Goal: Transaction & Acquisition: Purchase product/service

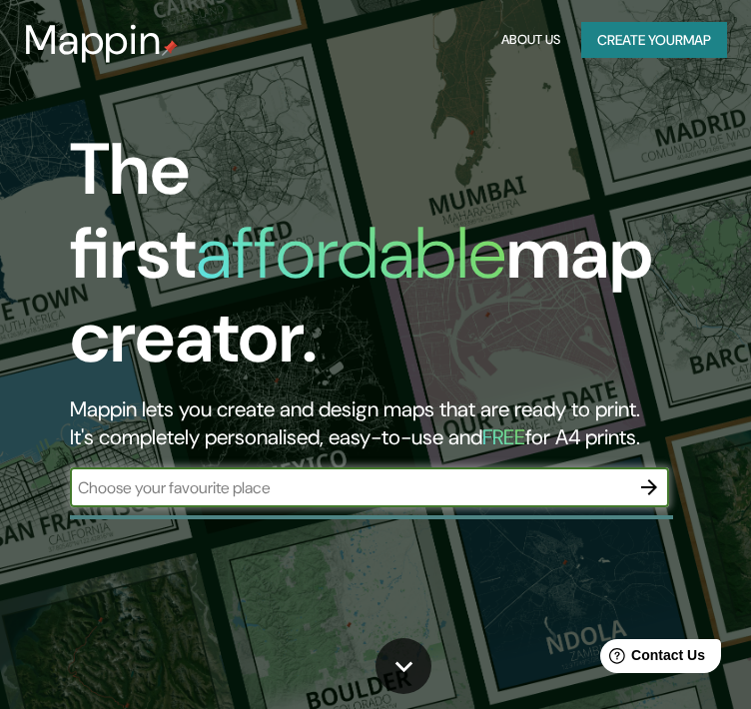
click at [361, 477] on input "text" at bounding box center [349, 488] width 559 height 23
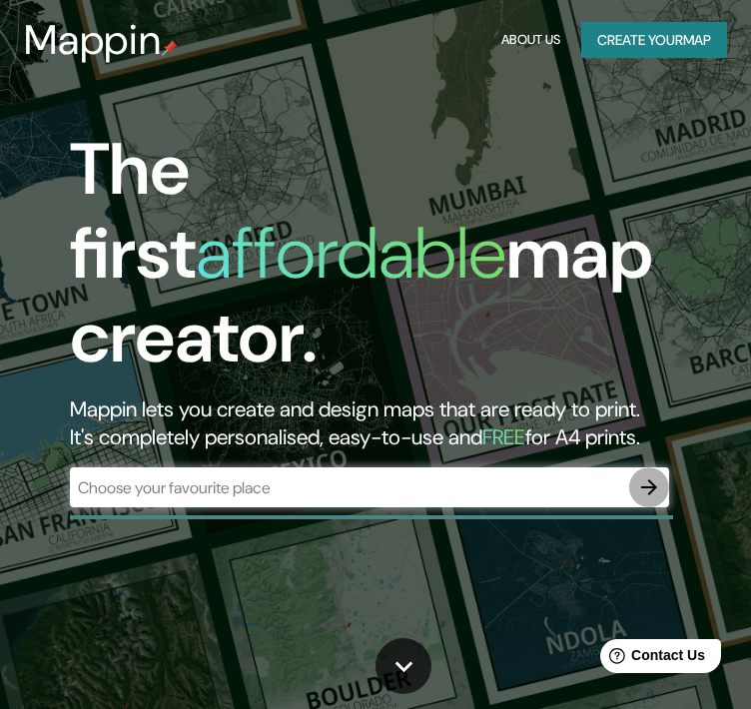
click at [639, 476] on icon "button" at bounding box center [649, 488] width 24 height 24
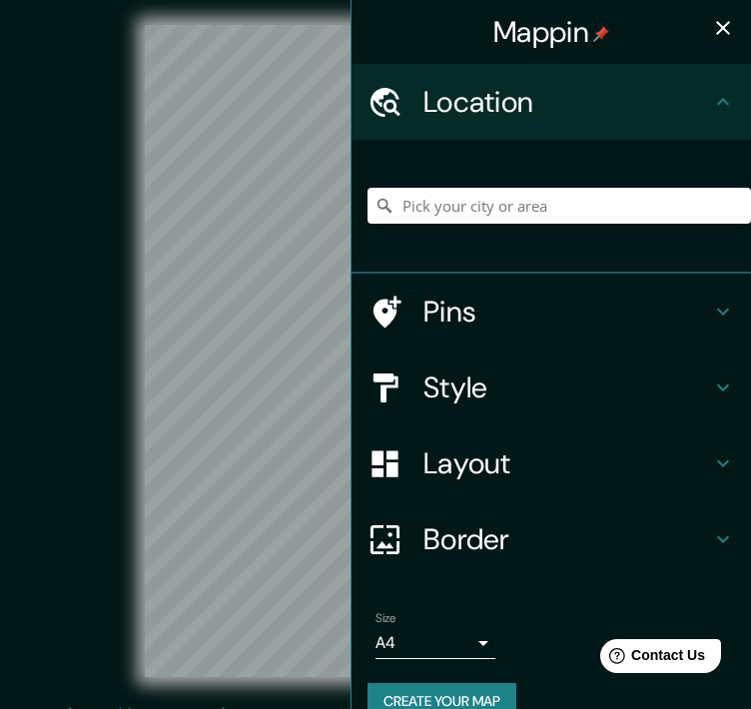
click at [108, 235] on div "© Mapbox © OpenStreetMap Improve this map" at bounding box center [376, 351] width 676 height 638
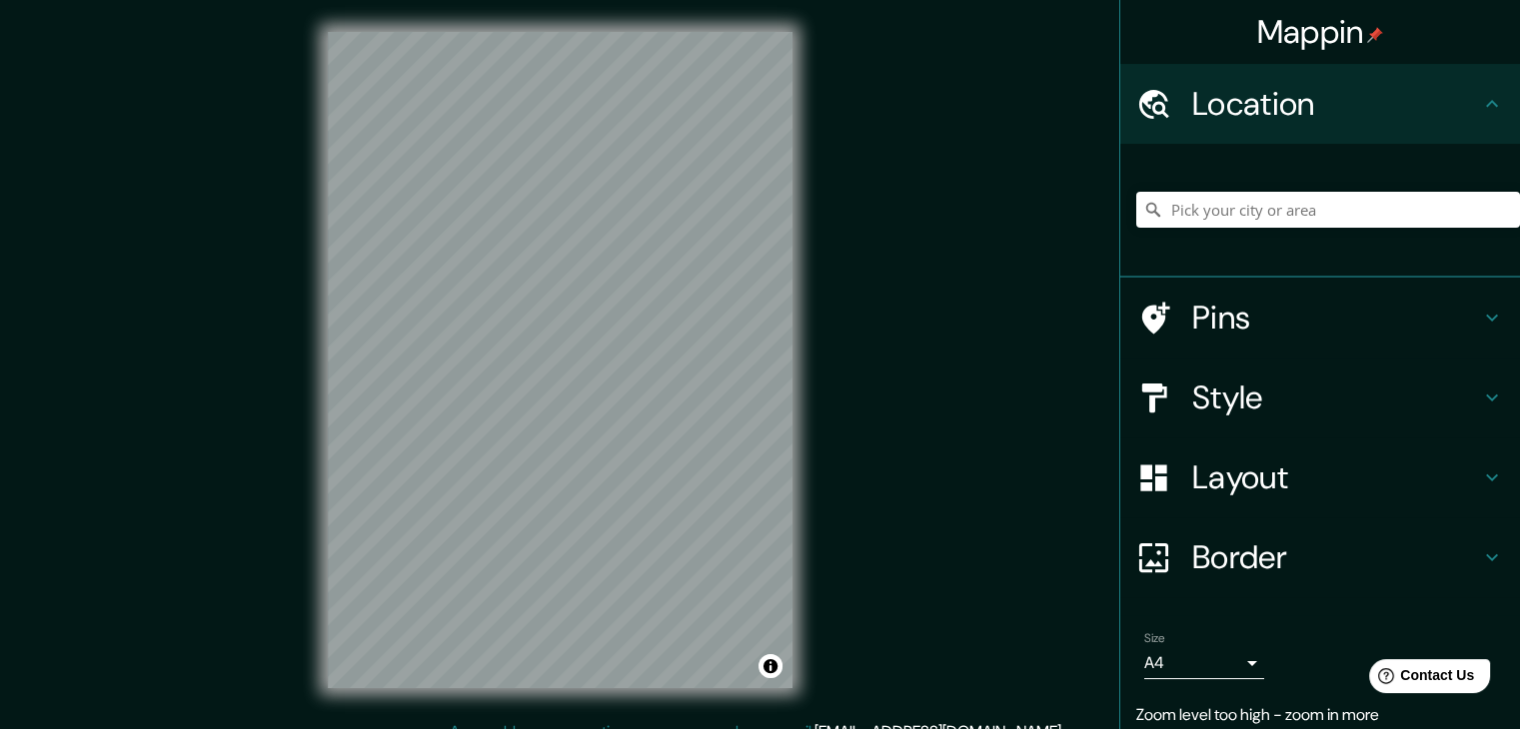
click at [750, 357] on div "© Mapbox © OpenStreetMap Improve this map" at bounding box center [560, 360] width 1368 height 656
click at [750, 207] on input "Pick your city or area" at bounding box center [1328, 210] width 384 height 36
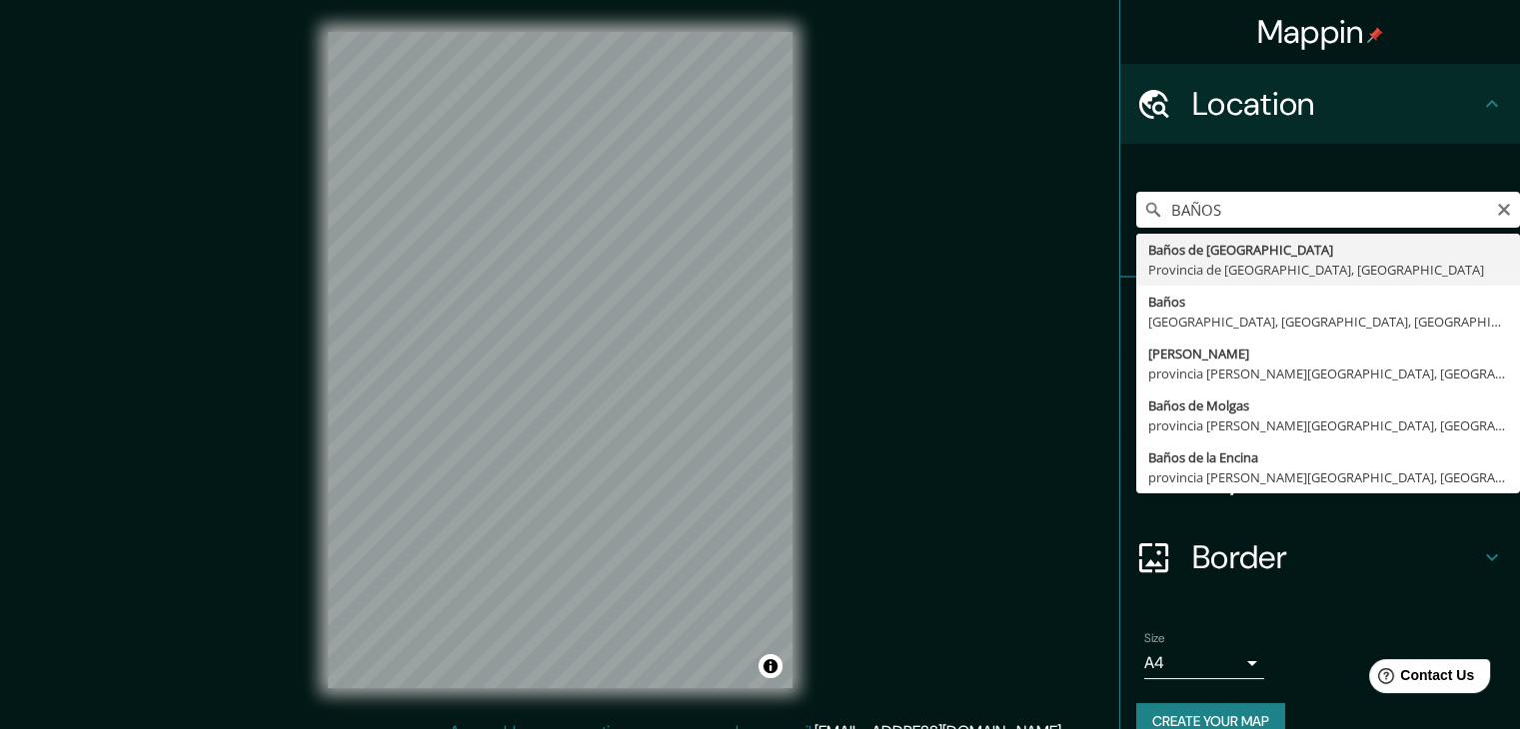
type input "[GEOGRAPHIC_DATA], [GEOGRAPHIC_DATA], [GEOGRAPHIC_DATA]"
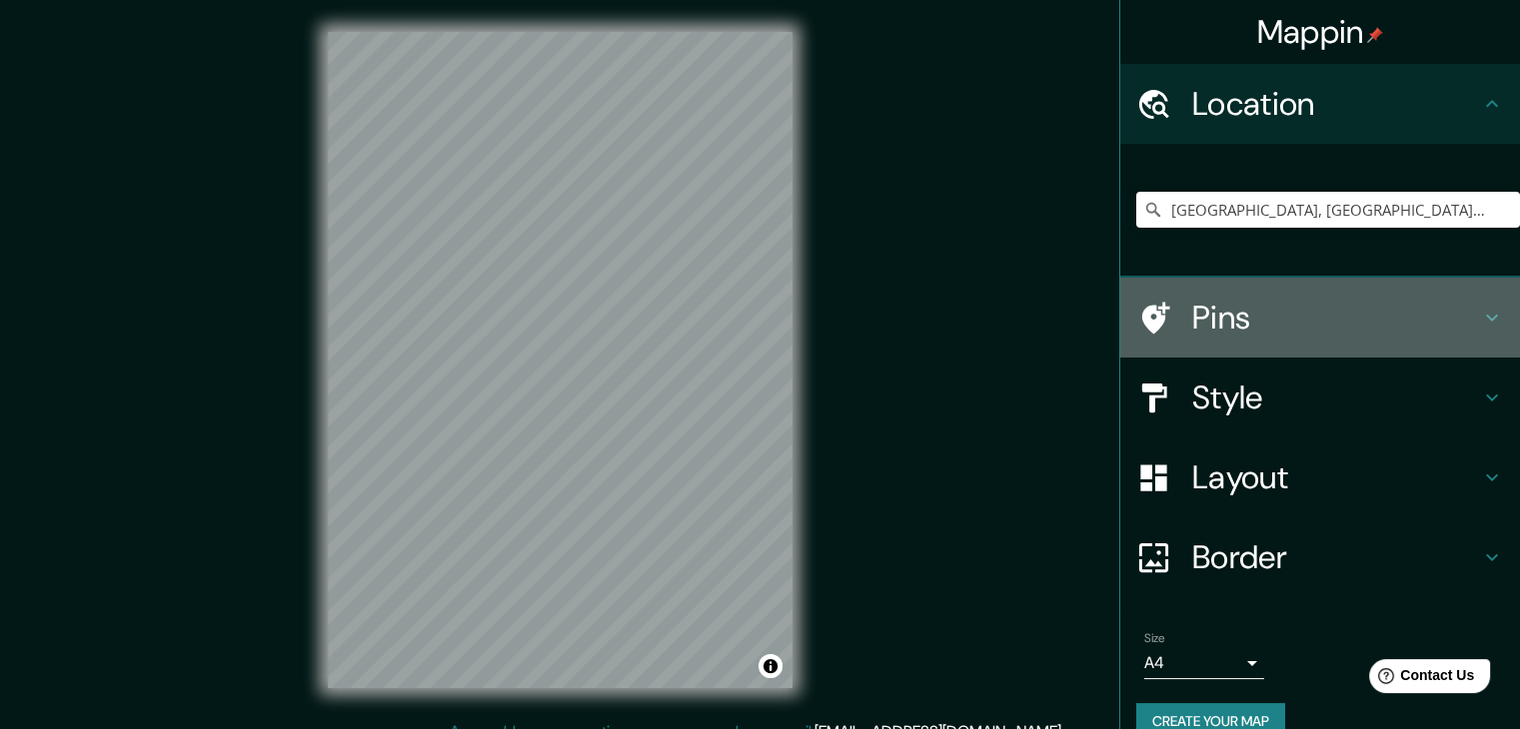
click at [750, 337] on h4 "Pins" at bounding box center [1336, 318] width 288 height 40
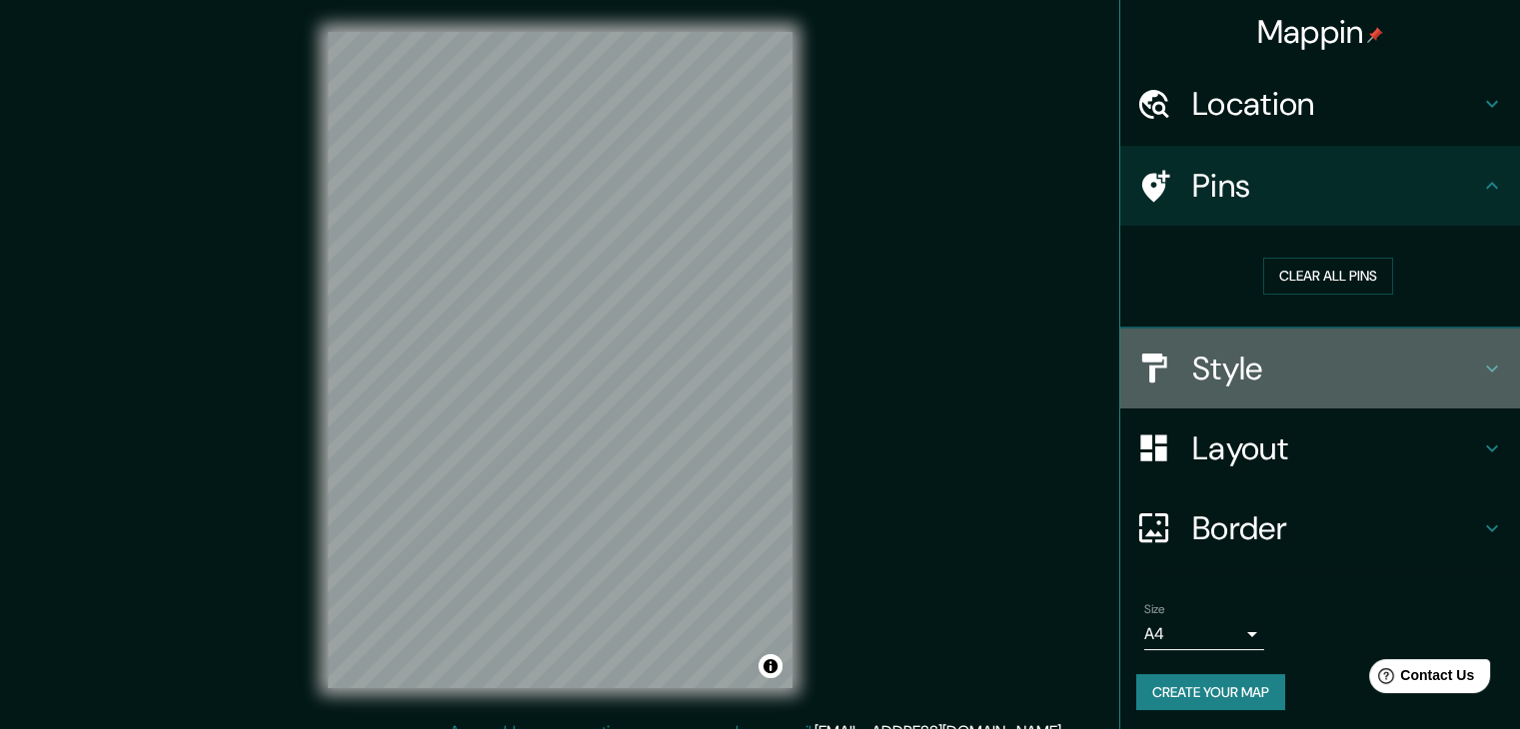
click at [750, 376] on h4 "Style" at bounding box center [1336, 369] width 288 height 40
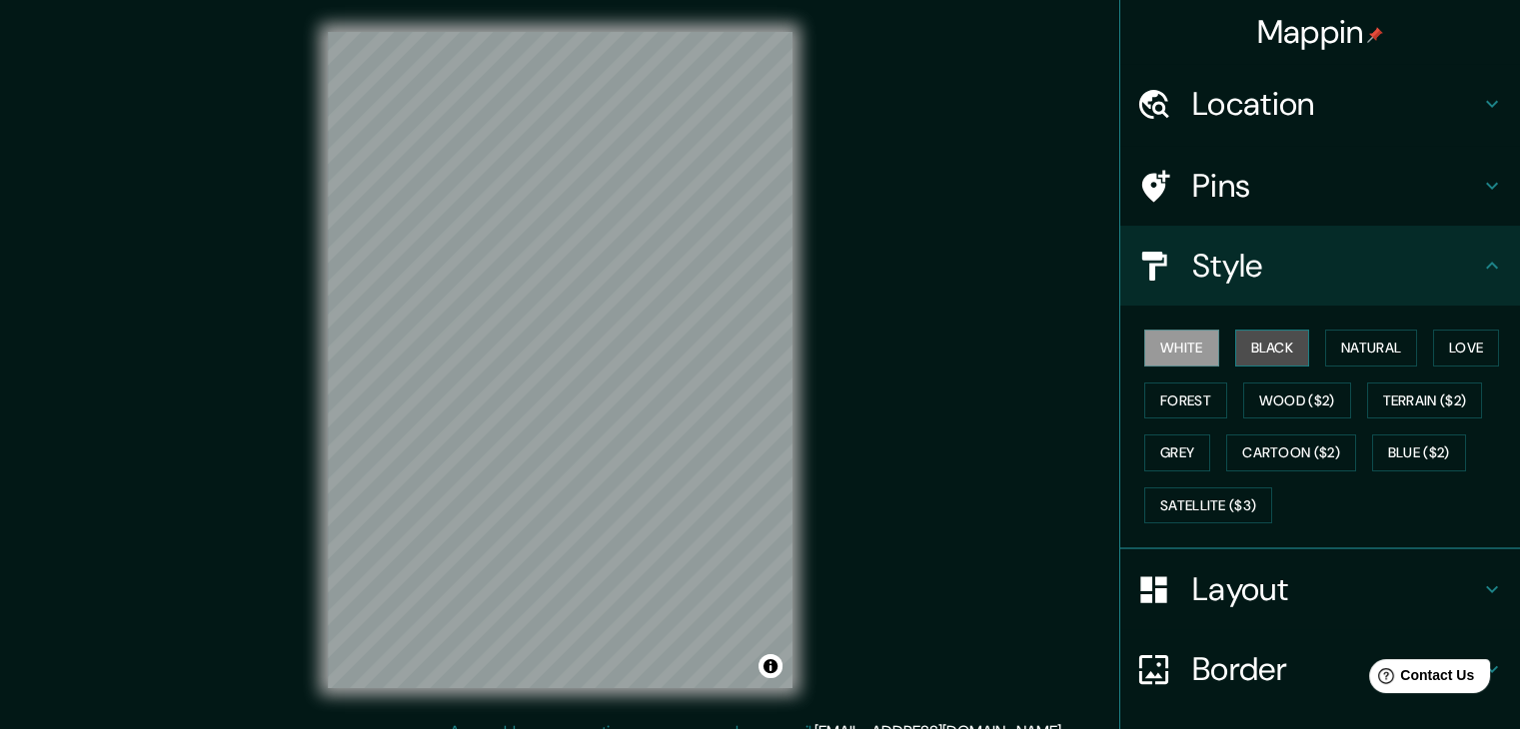
click at [750, 345] on button "Black" at bounding box center [1272, 348] width 75 height 37
click at [750, 370] on div "White Black Natural Love Forest Wood ($2) Terrain ($2) Grey Cartoon ($2) Blue (…" at bounding box center [1328, 427] width 384 height 210
click at [750, 368] on div "White Black Natural Love Forest Wood ($2) Terrain ($2) Grey Cartoon ($2) Blue (…" at bounding box center [1328, 427] width 384 height 210
click at [750, 361] on button "White" at bounding box center [1181, 348] width 75 height 37
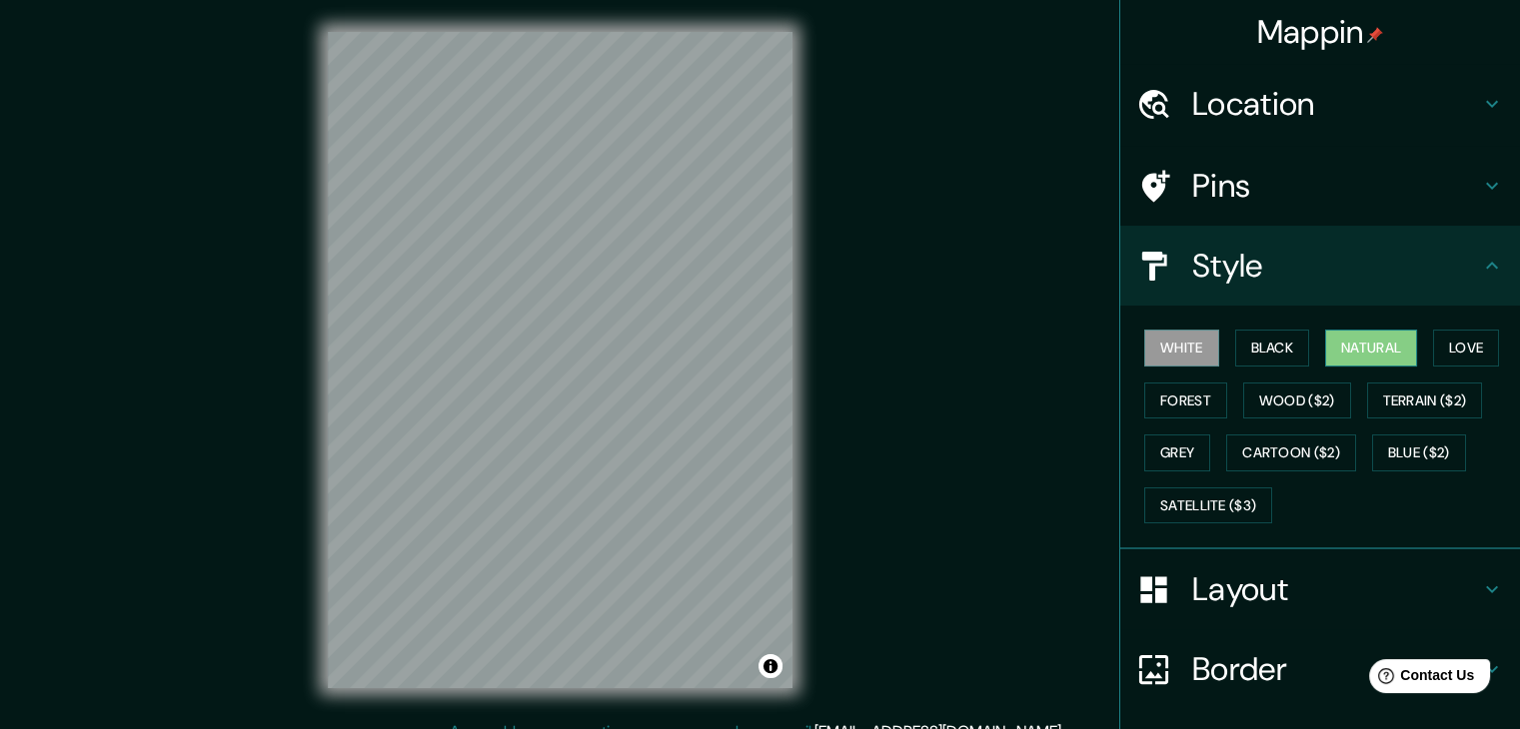
click at [750, 357] on button "Natural" at bounding box center [1371, 348] width 92 height 37
click at [750, 186] on h4 "Pins" at bounding box center [1336, 186] width 288 height 40
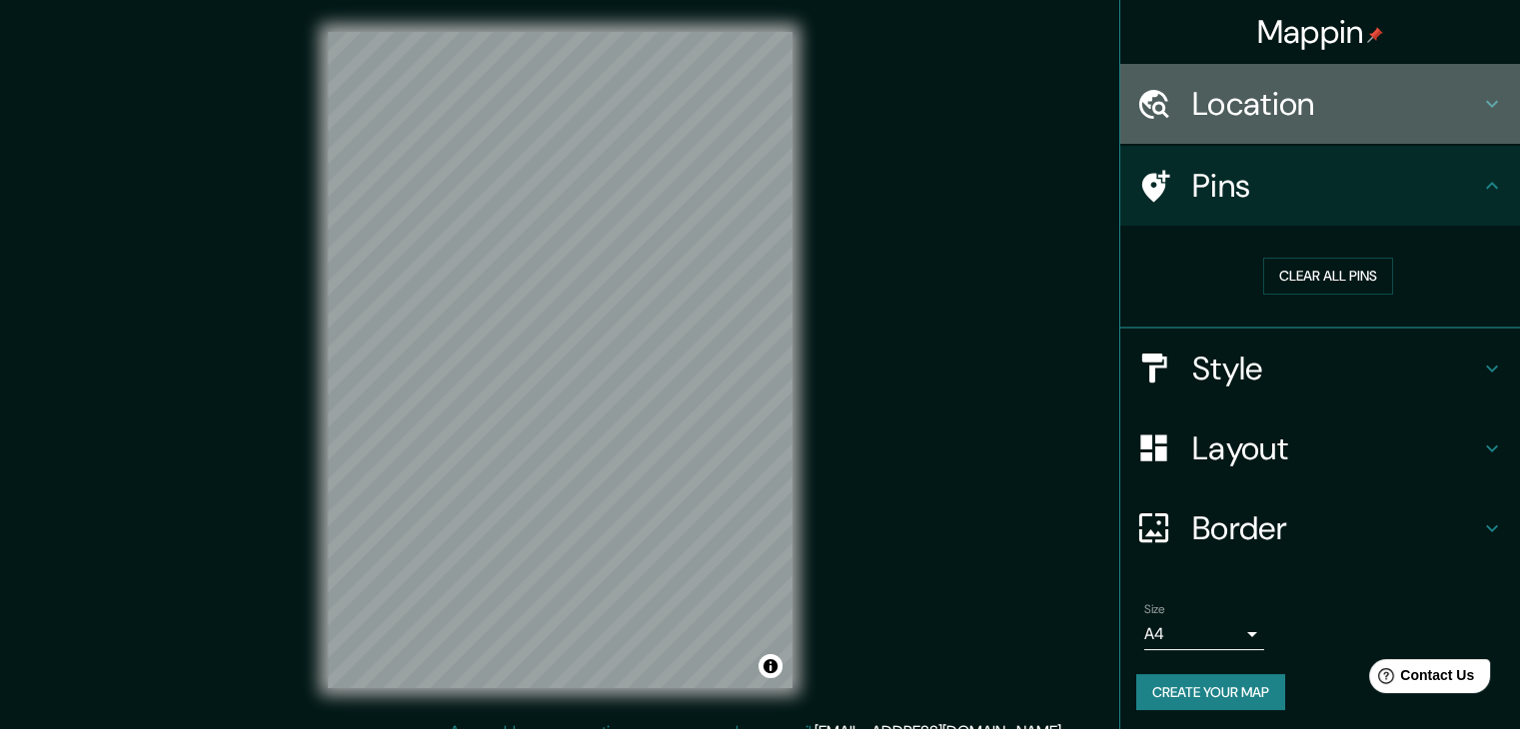
click at [750, 105] on h4 "Location" at bounding box center [1336, 104] width 288 height 40
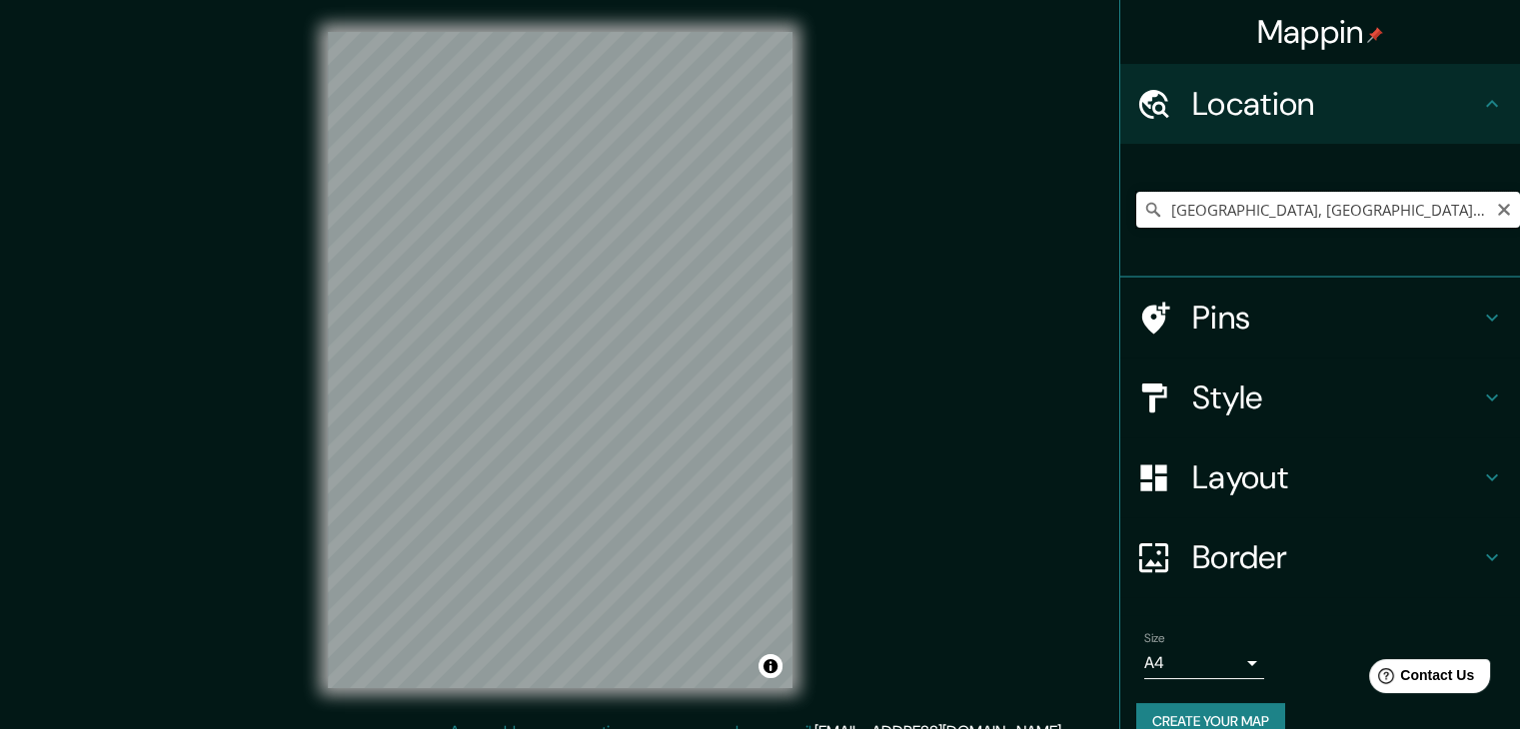
click at [750, 212] on input "[GEOGRAPHIC_DATA], [GEOGRAPHIC_DATA], [GEOGRAPHIC_DATA]" at bounding box center [1328, 210] width 384 height 36
click at [750, 197] on input "[GEOGRAPHIC_DATA], [GEOGRAPHIC_DATA], [GEOGRAPHIC_DATA]" at bounding box center [1328, 210] width 384 height 36
click at [750, 212] on icon at bounding box center [1153, 210] width 14 height 14
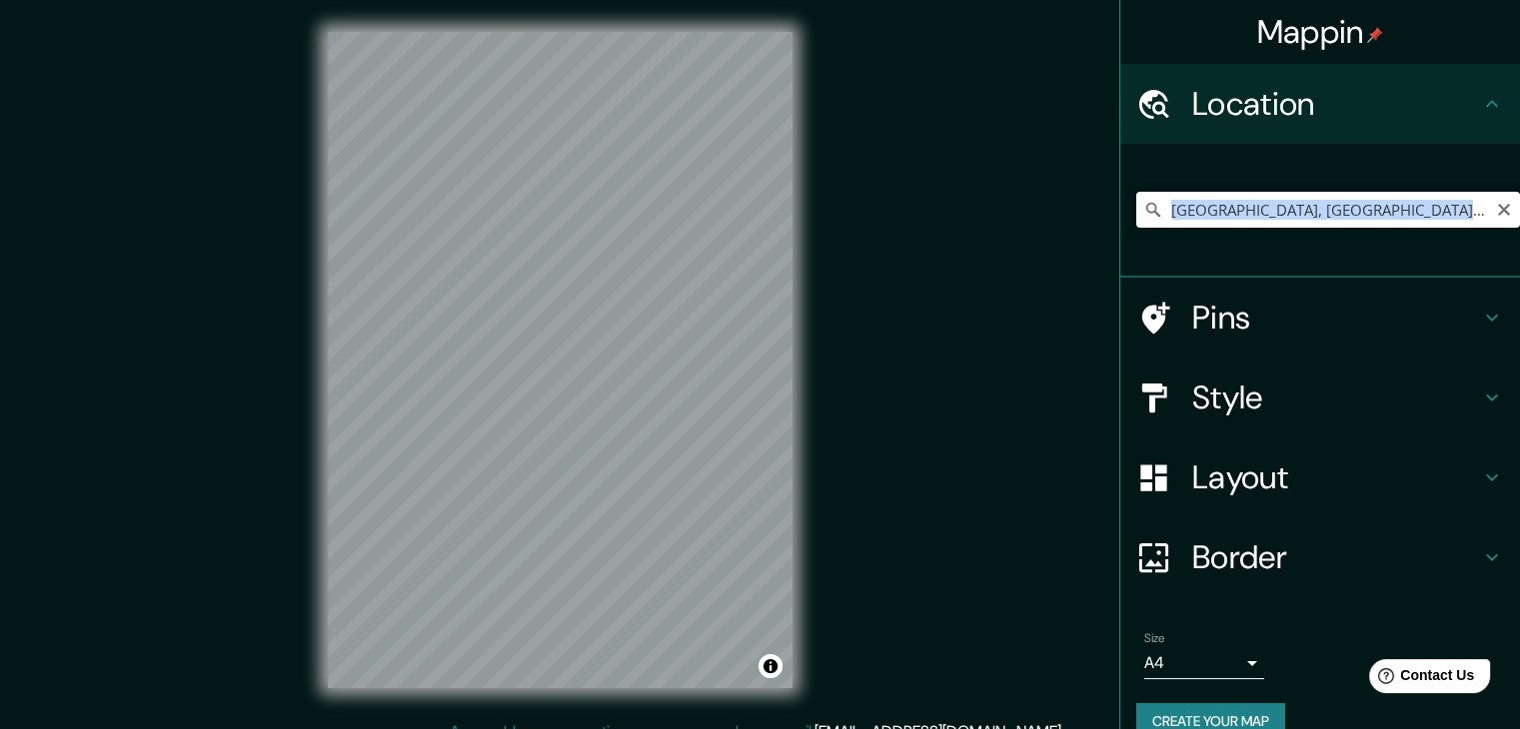
drag, startPoint x: 1139, startPoint y: 212, endPoint x: 1534, endPoint y: 189, distance: 395.3
click at [750, 212] on icon at bounding box center [1153, 210] width 14 height 14
click at [750, 206] on icon "Clear" at bounding box center [1504, 210] width 16 height 16
click at [750, 221] on input "Pick your city or area" at bounding box center [1328, 210] width 384 height 36
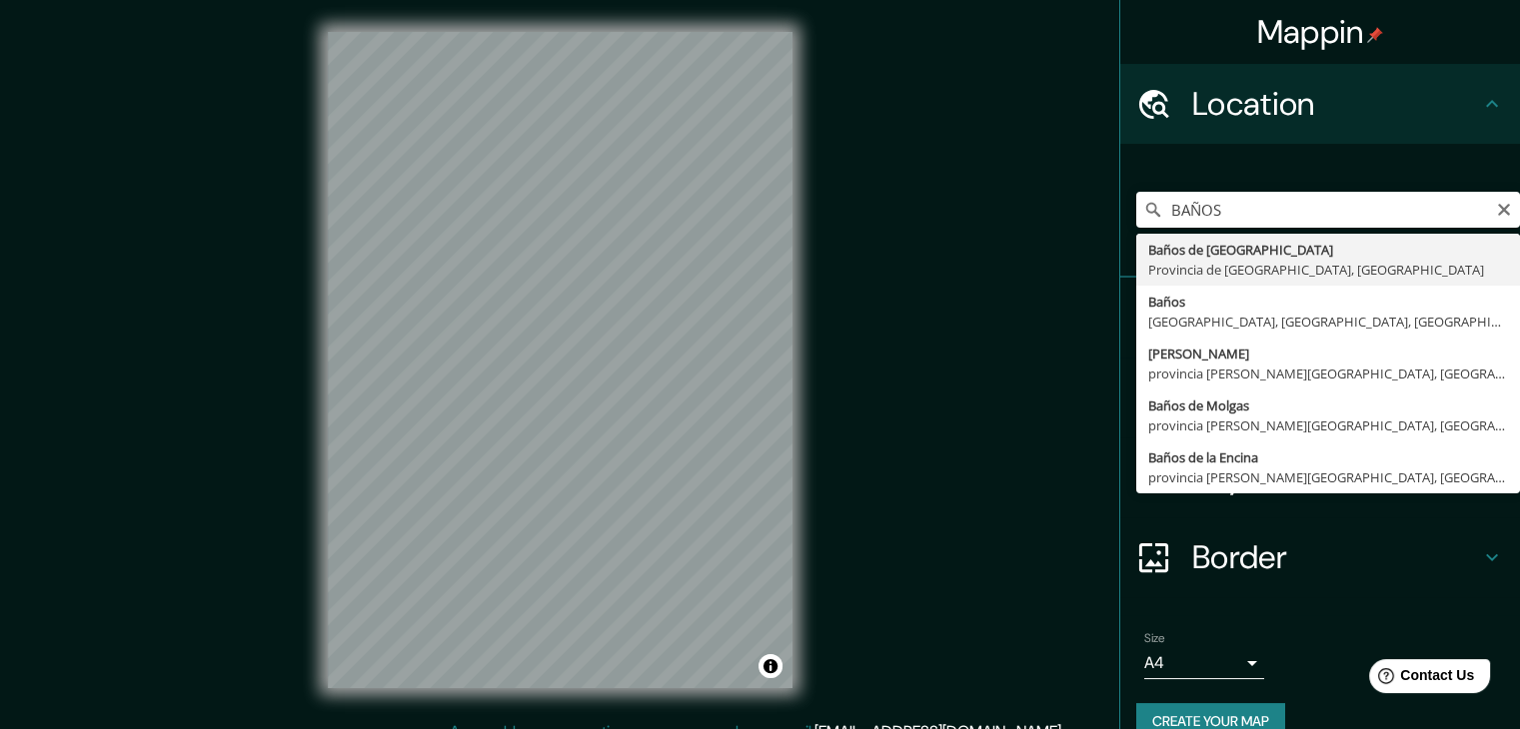
type input "[GEOGRAPHIC_DATA], [GEOGRAPHIC_DATA], [GEOGRAPHIC_DATA]"
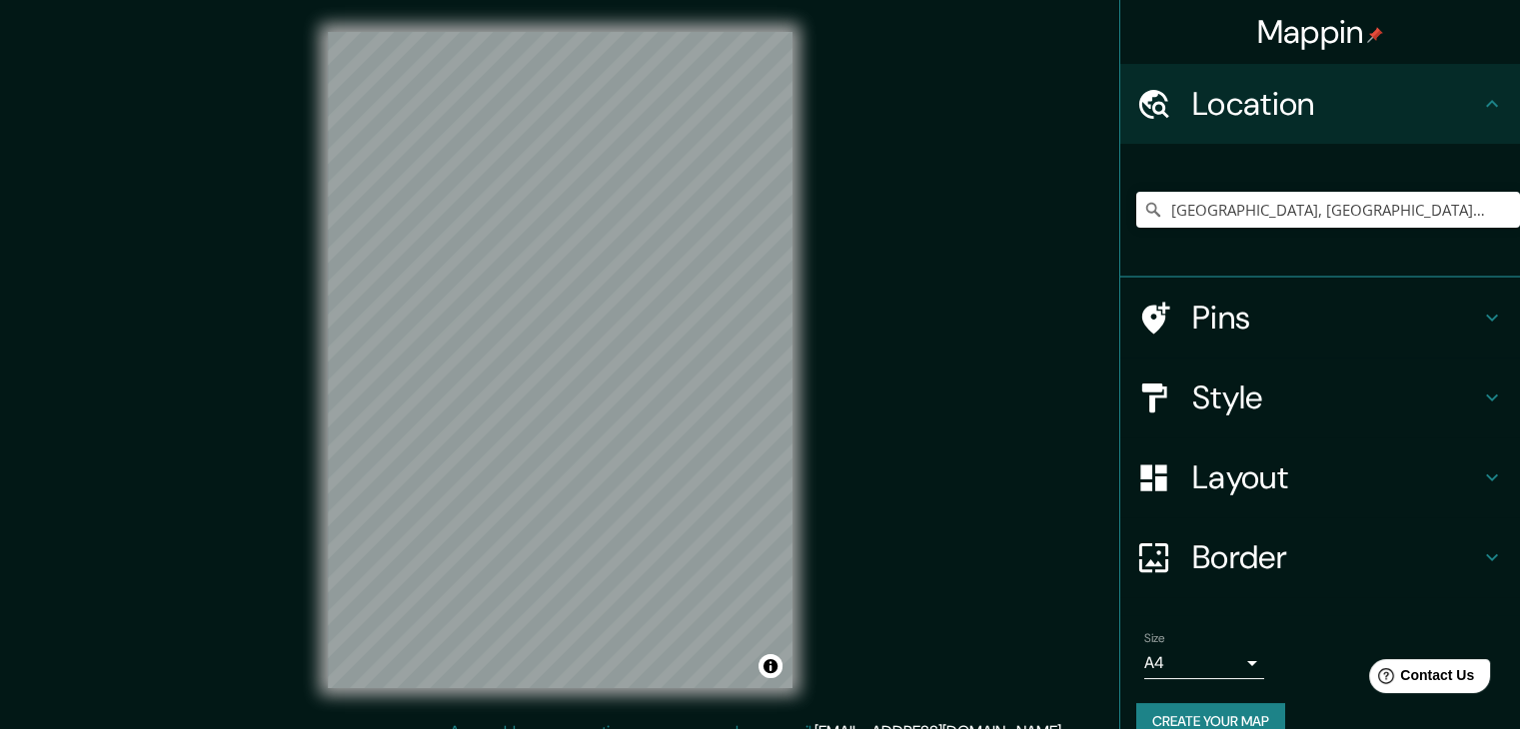
click at [750, 260] on div "[GEOGRAPHIC_DATA], [GEOGRAPHIC_DATA], [GEOGRAPHIC_DATA]" at bounding box center [1320, 211] width 400 height 134
click at [750, 491] on h4 "Layout" at bounding box center [1336, 478] width 288 height 40
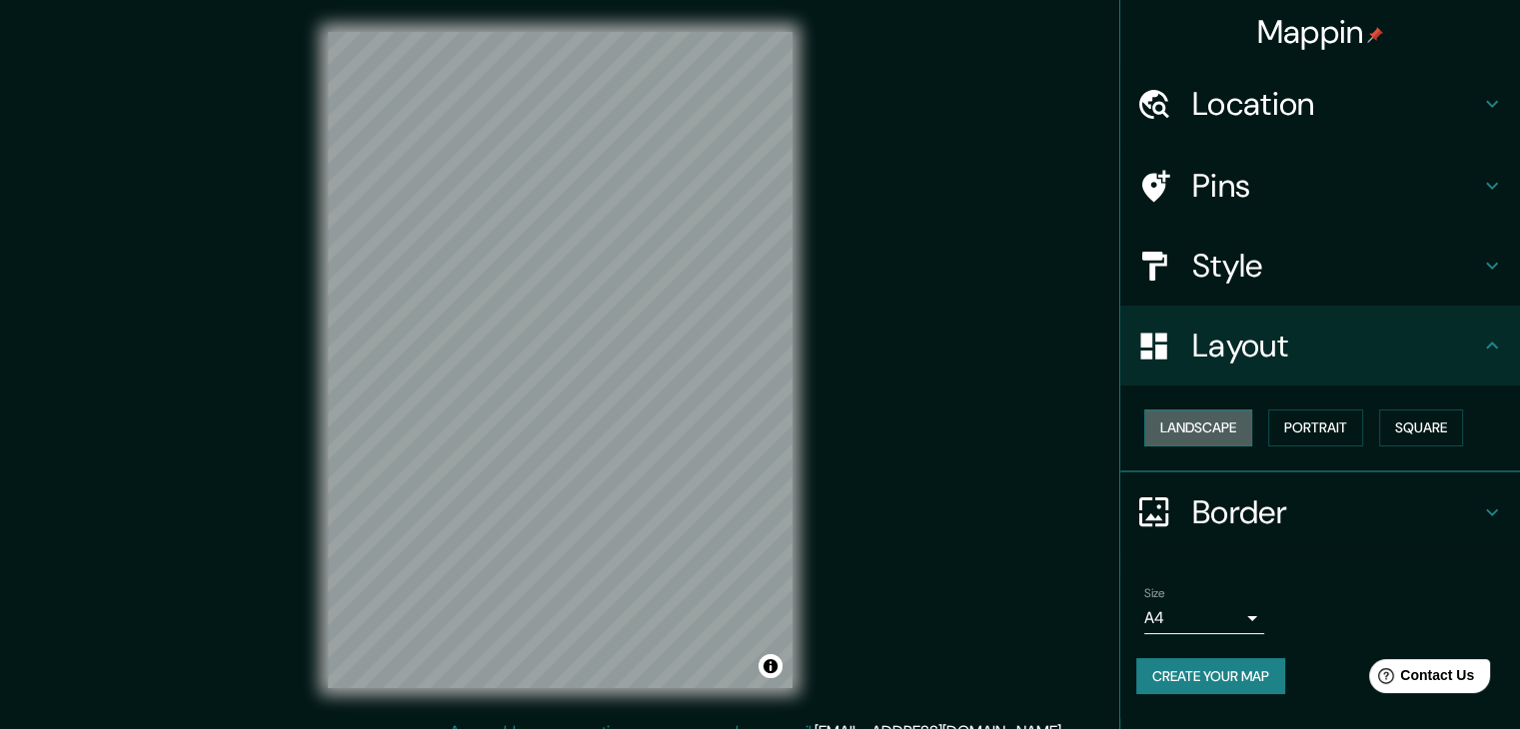
click at [750, 431] on button "Landscape" at bounding box center [1198, 428] width 108 height 37
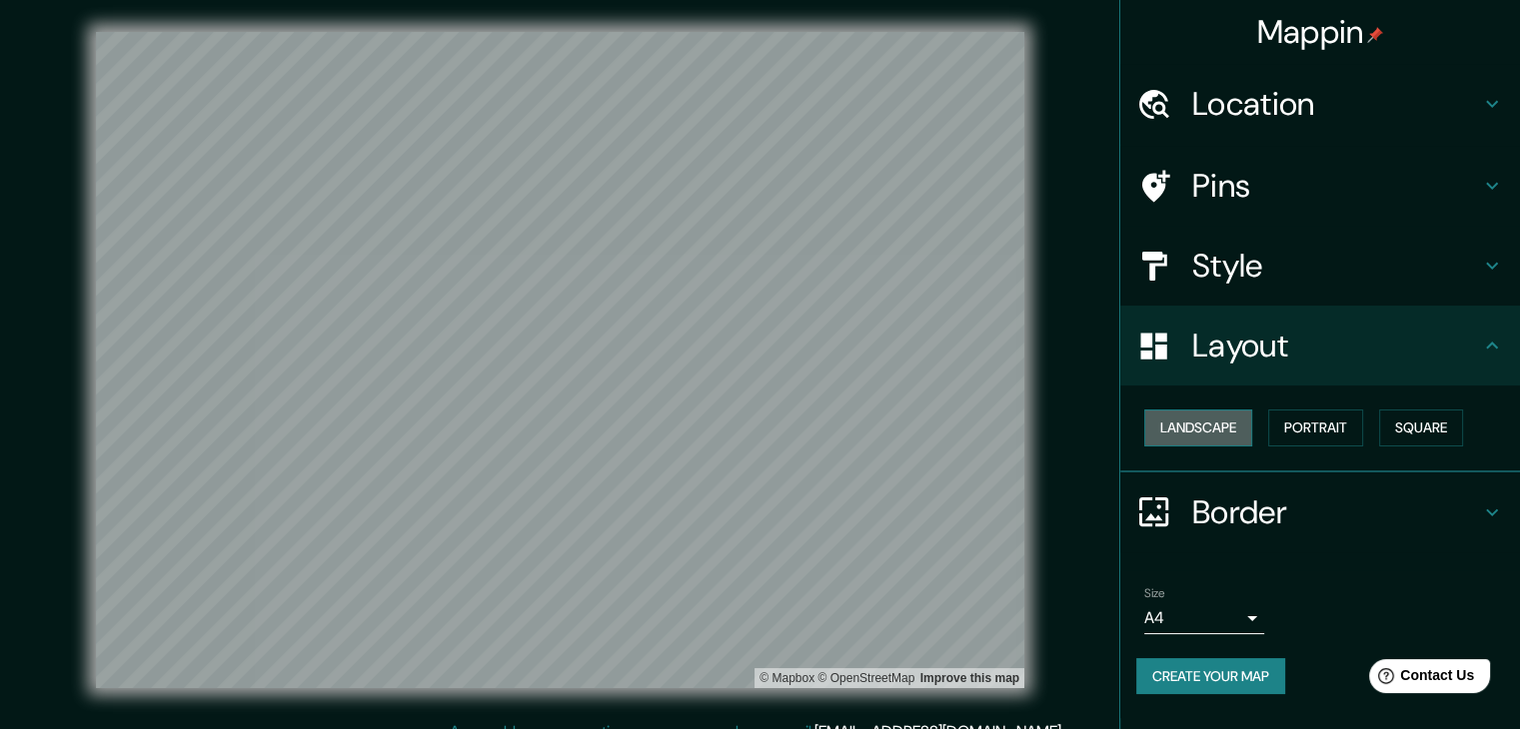
click at [750, 431] on button "Landscape" at bounding box center [1198, 428] width 108 height 37
click at [750, 434] on button "Portrait" at bounding box center [1315, 428] width 95 height 37
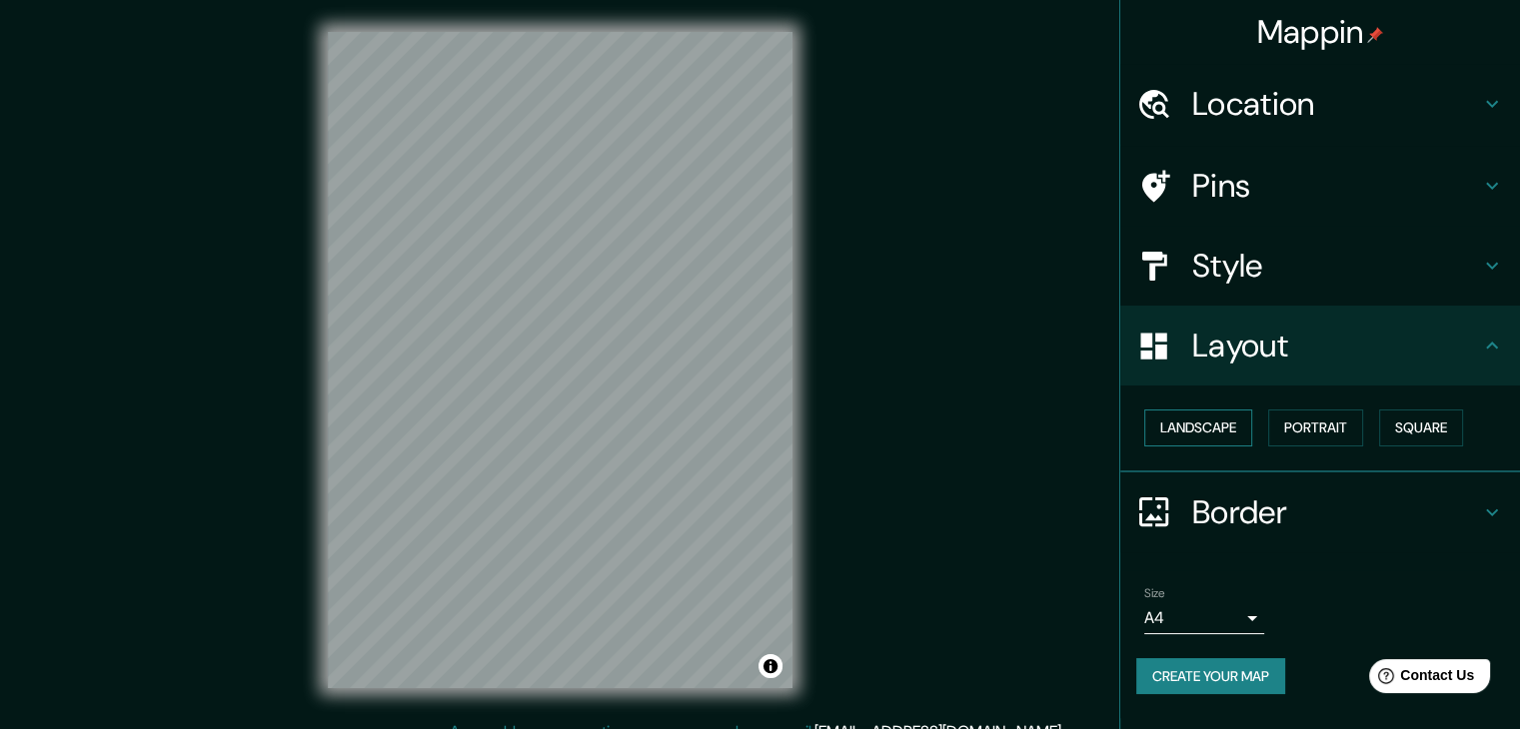
click at [750, 436] on button "Landscape" at bounding box center [1198, 428] width 108 height 37
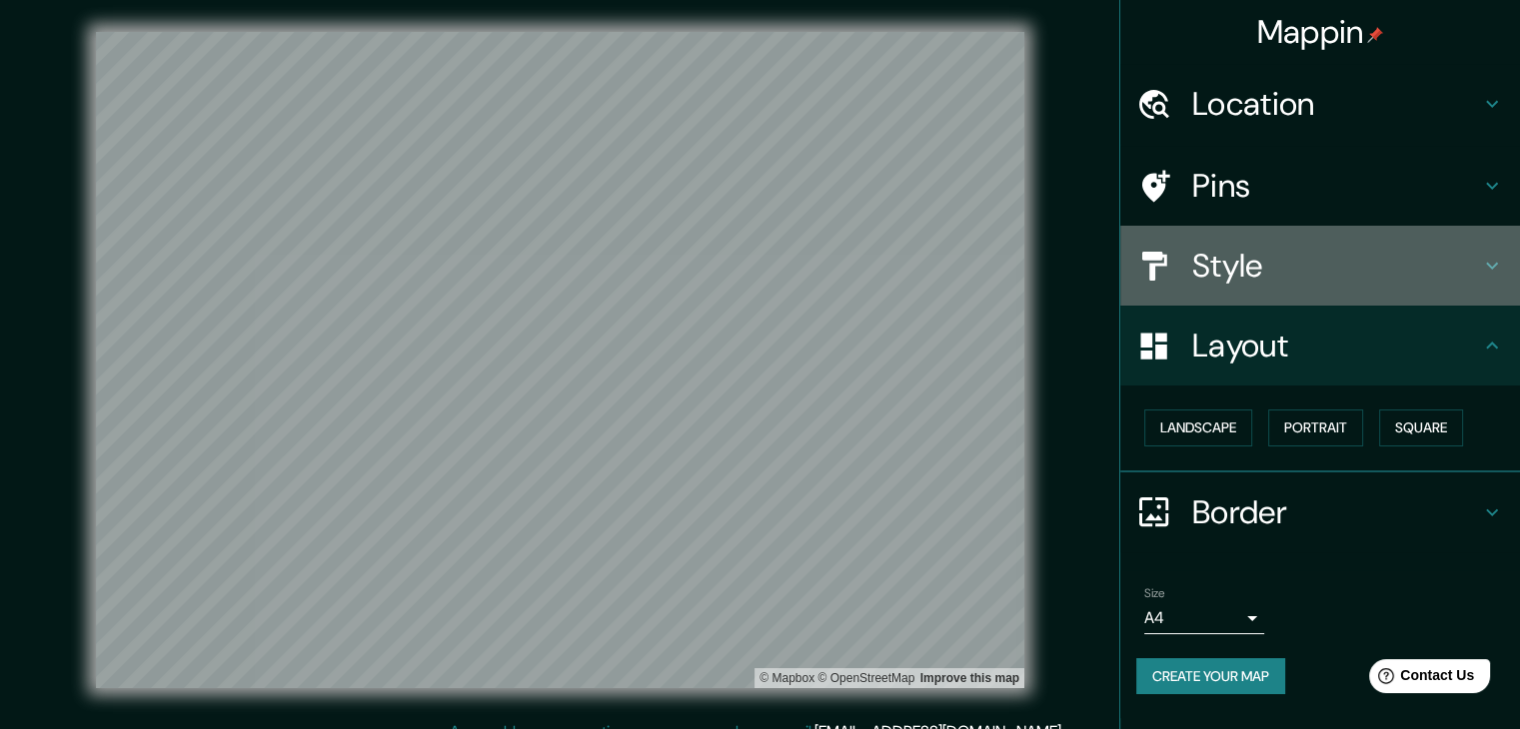
click at [750, 273] on h4 "Style" at bounding box center [1336, 266] width 288 height 40
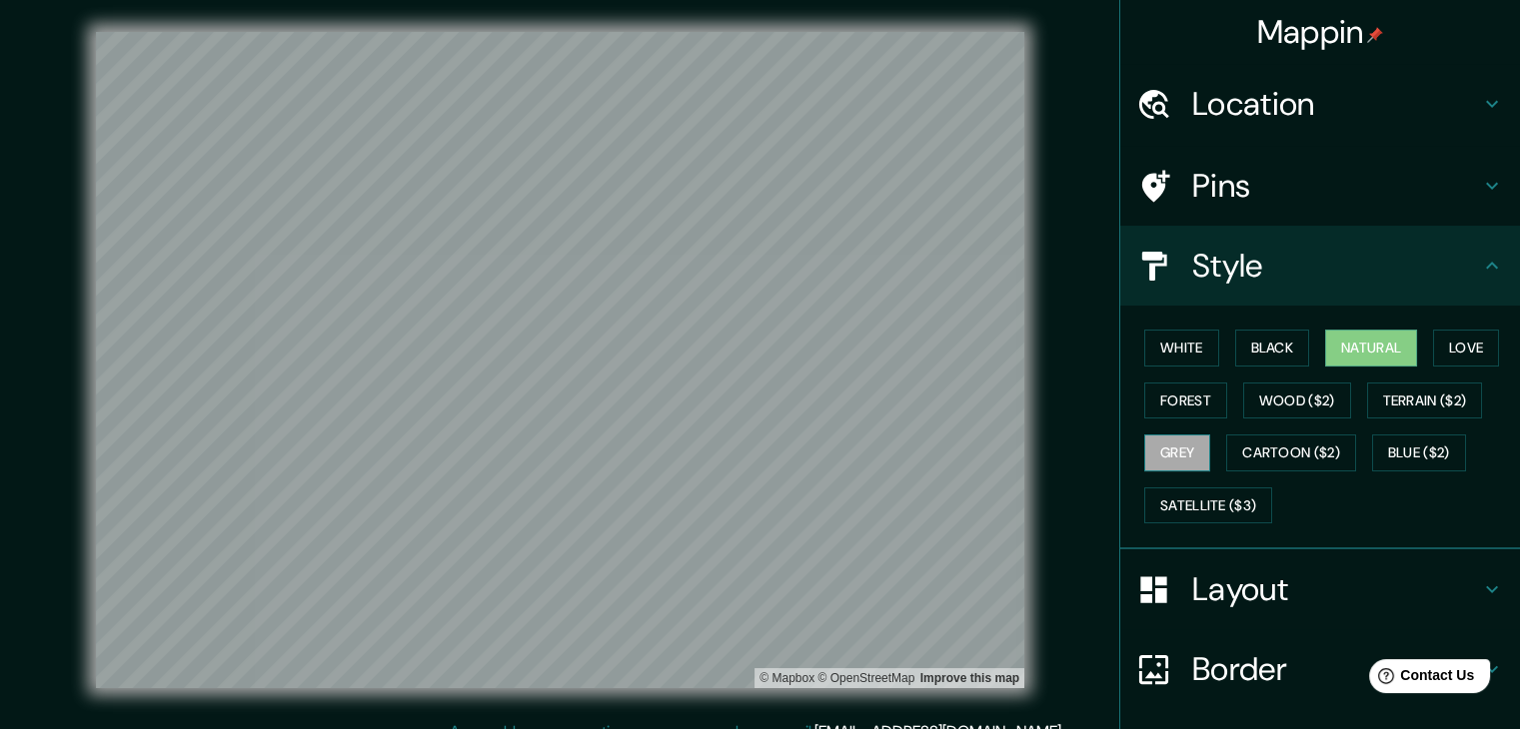
click at [750, 445] on button "Grey" at bounding box center [1177, 453] width 66 height 37
click at [750, 409] on button "Forest" at bounding box center [1185, 401] width 83 height 37
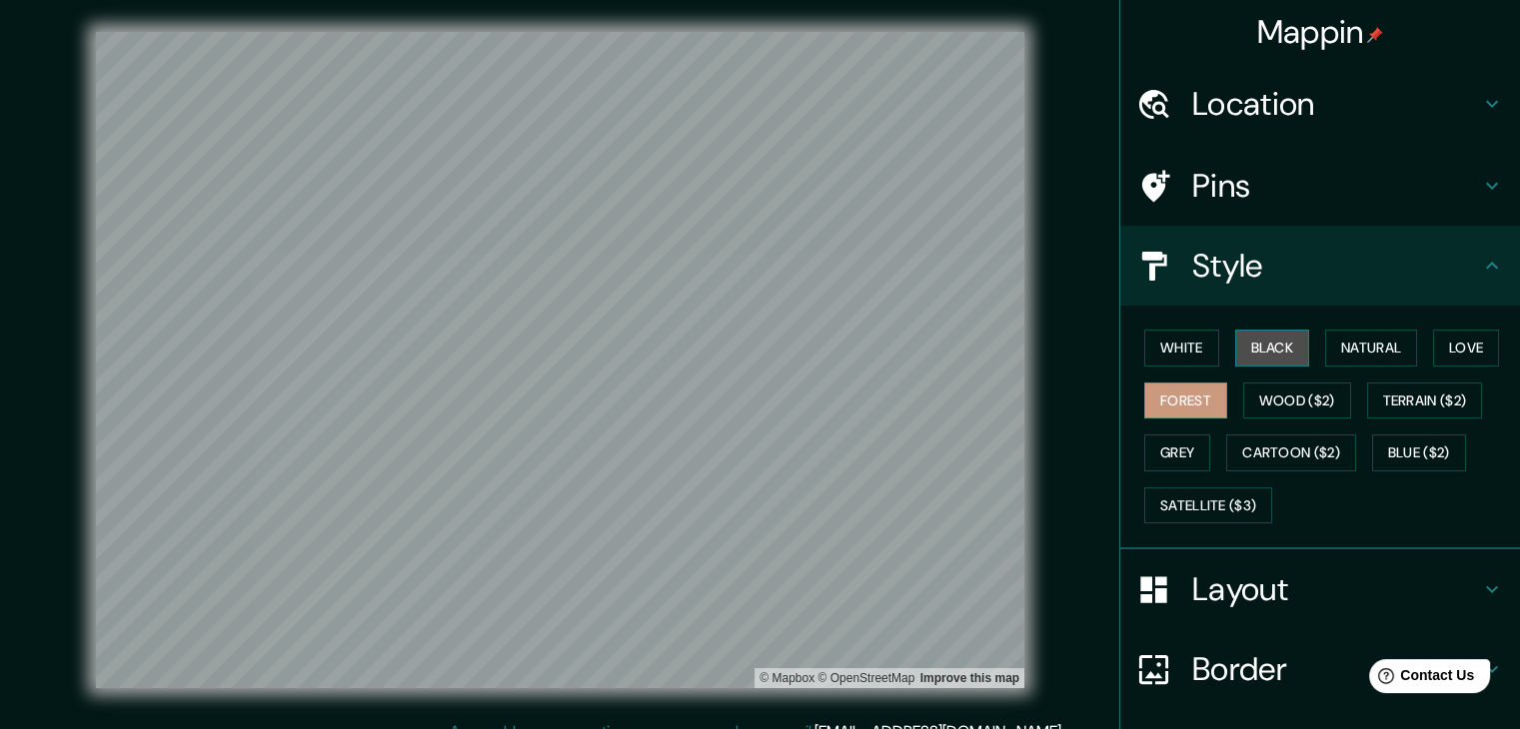
click at [750, 356] on button "Black" at bounding box center [1272, 348] width 75 height 37
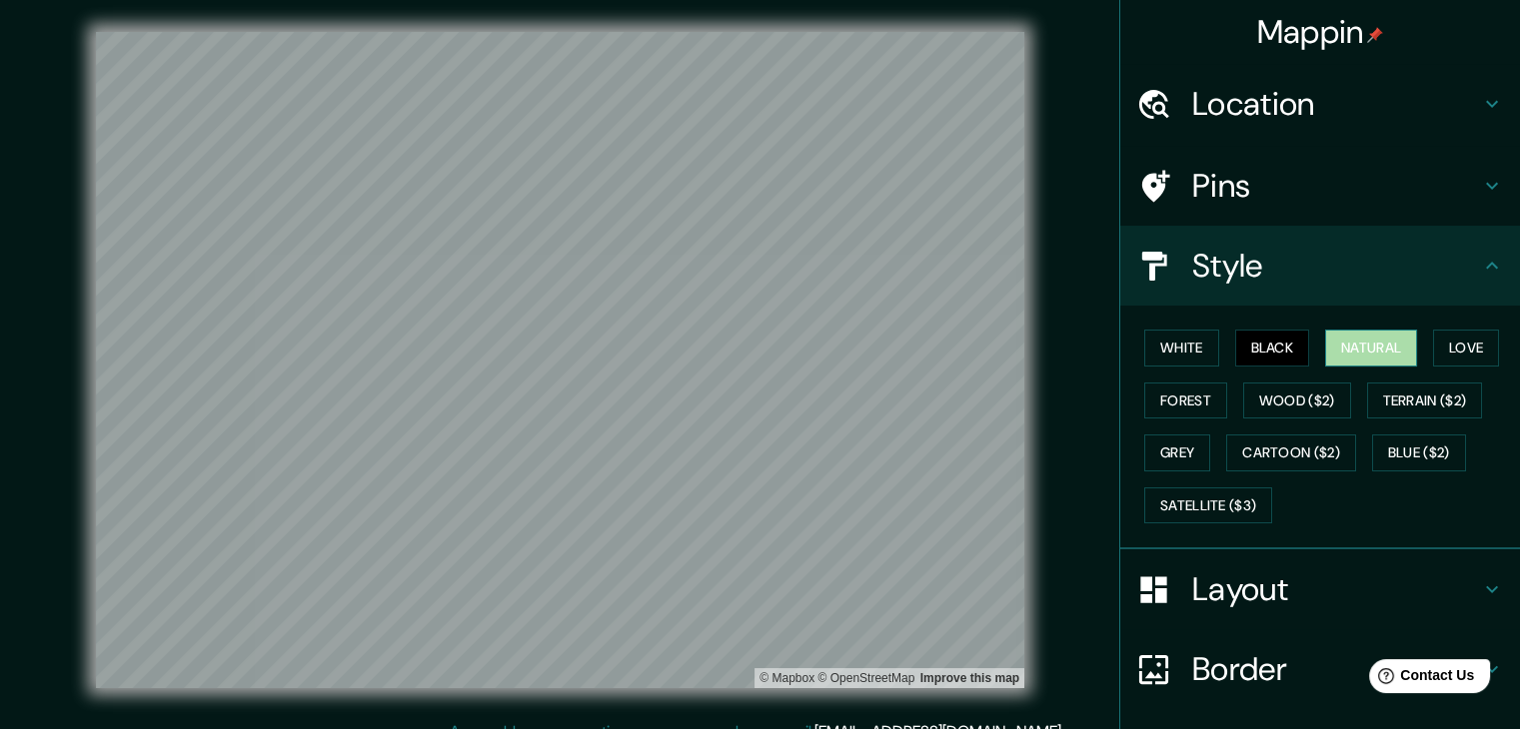
click at [750, 349] on button "Natural" at bounding box center [1371, 348] width 92 height 37
click at [750, 337] on button "Love" at bounding box center [1466, 348] width 66 height 37
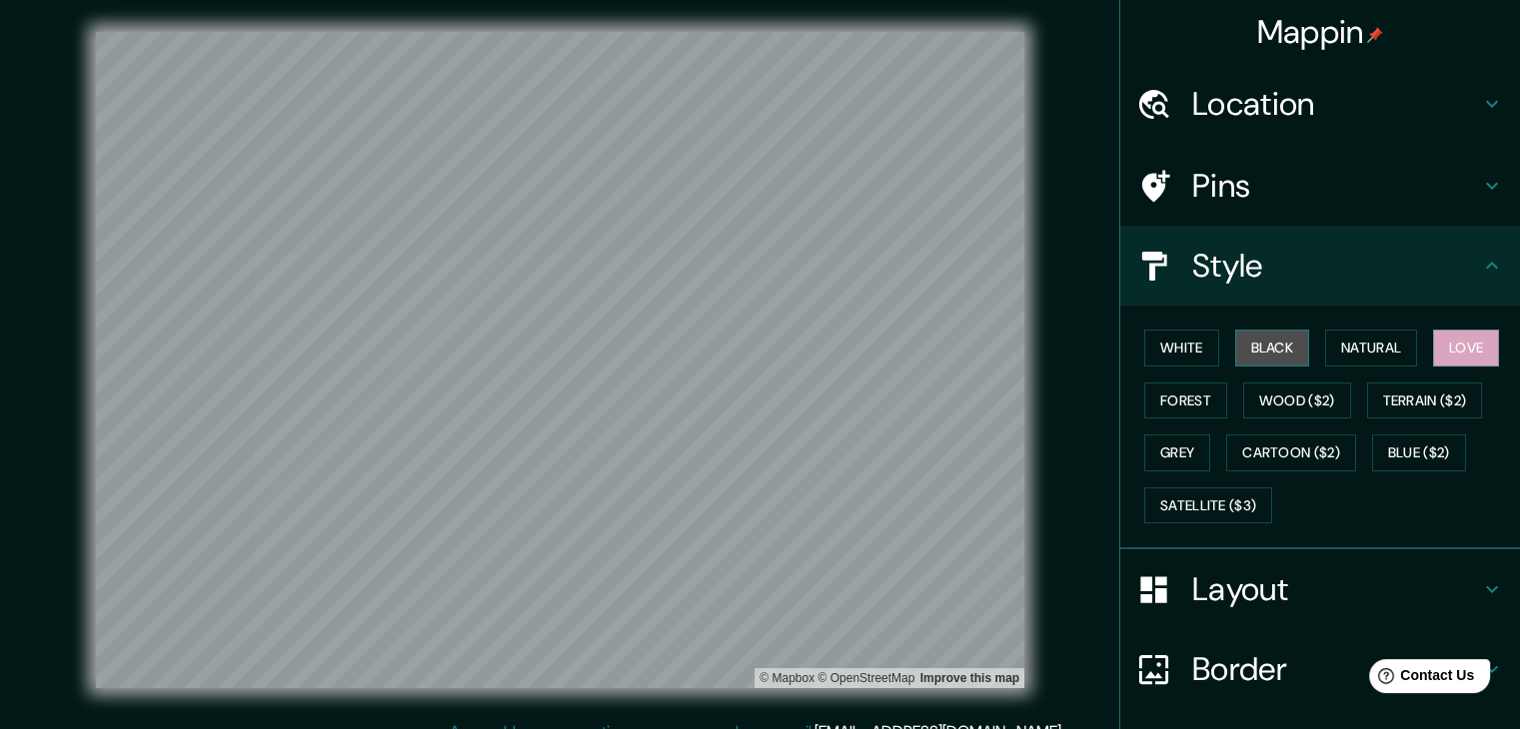
click at [750, 356] on button "Black" at bounding box center [1272, 348] width 75 height 37
click at [750, 462] on button "Grey" at bounding box center [1177, 453] width 66 height 37
click at [750, 353] on button "Black" at bounding box center [1272, 348] width 75 height 37
click at [750, 345] on button "White" at bounding box center [1181, 348] width 75 height 37
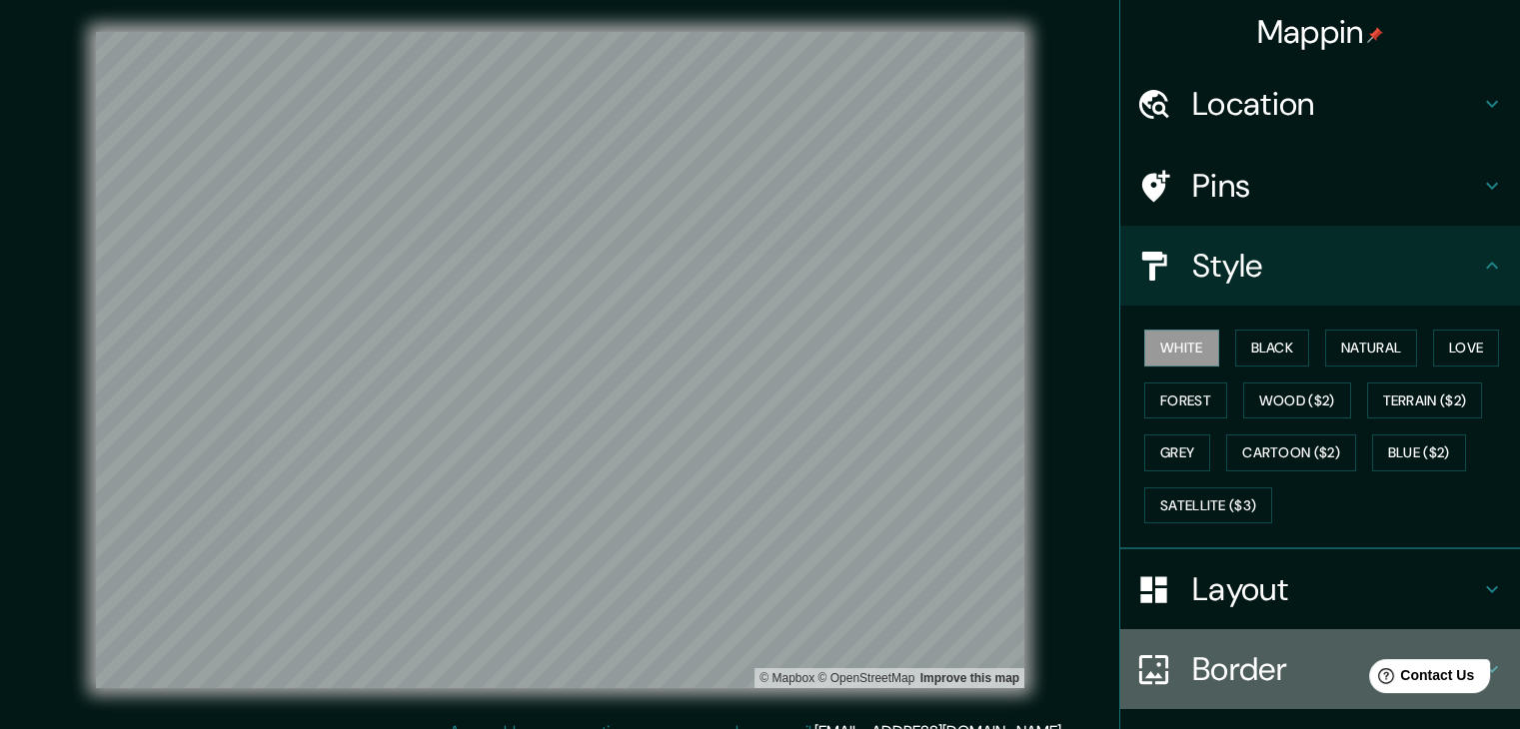
click at [750, 629] on div "Border" at bounding box center [1320, 669] width 400 height 80
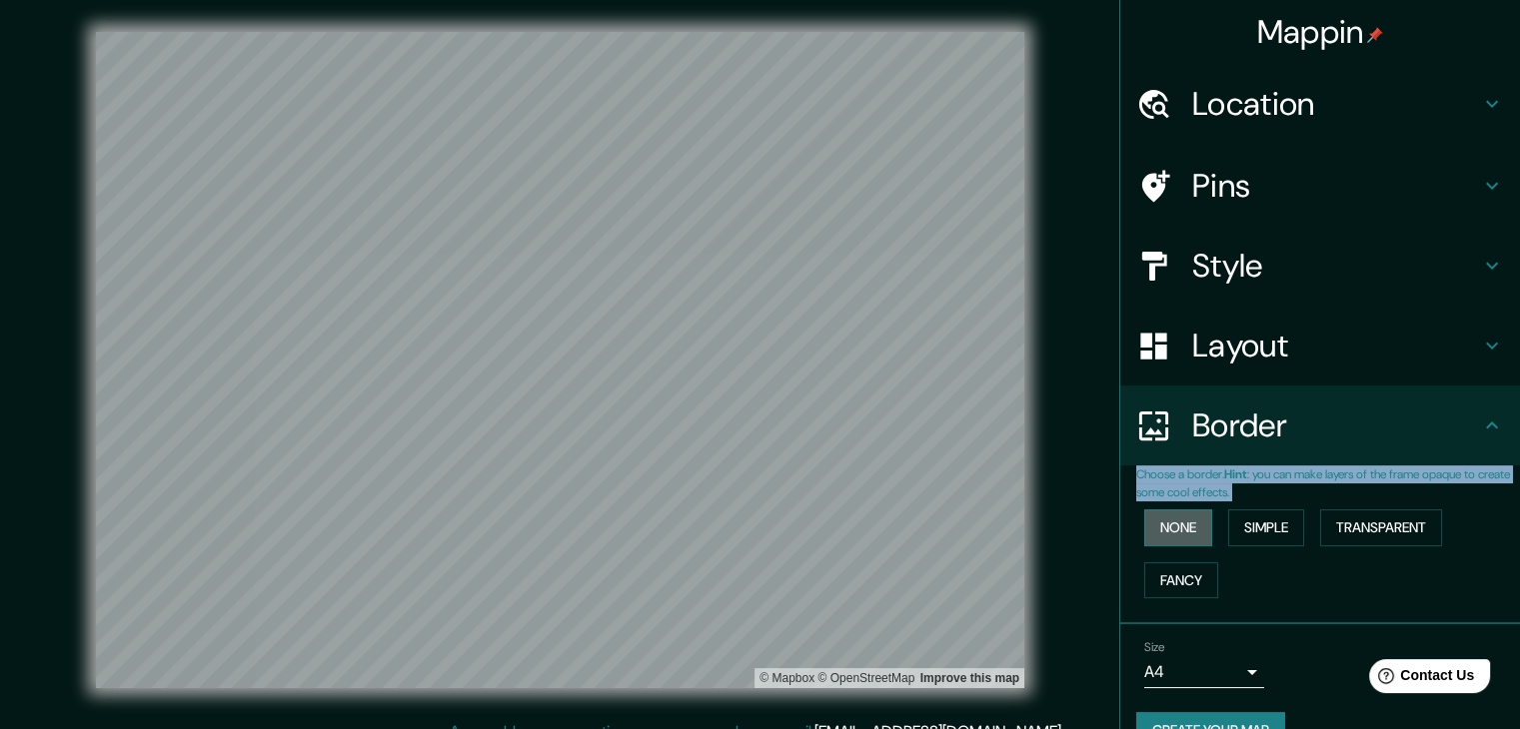
click at [750, 529] on button "None" at bounding box center [1178, 528] width 68 height 37
click at [750, 525] on button "Simple" at bounding box center [1266, 528] width 76 height 37
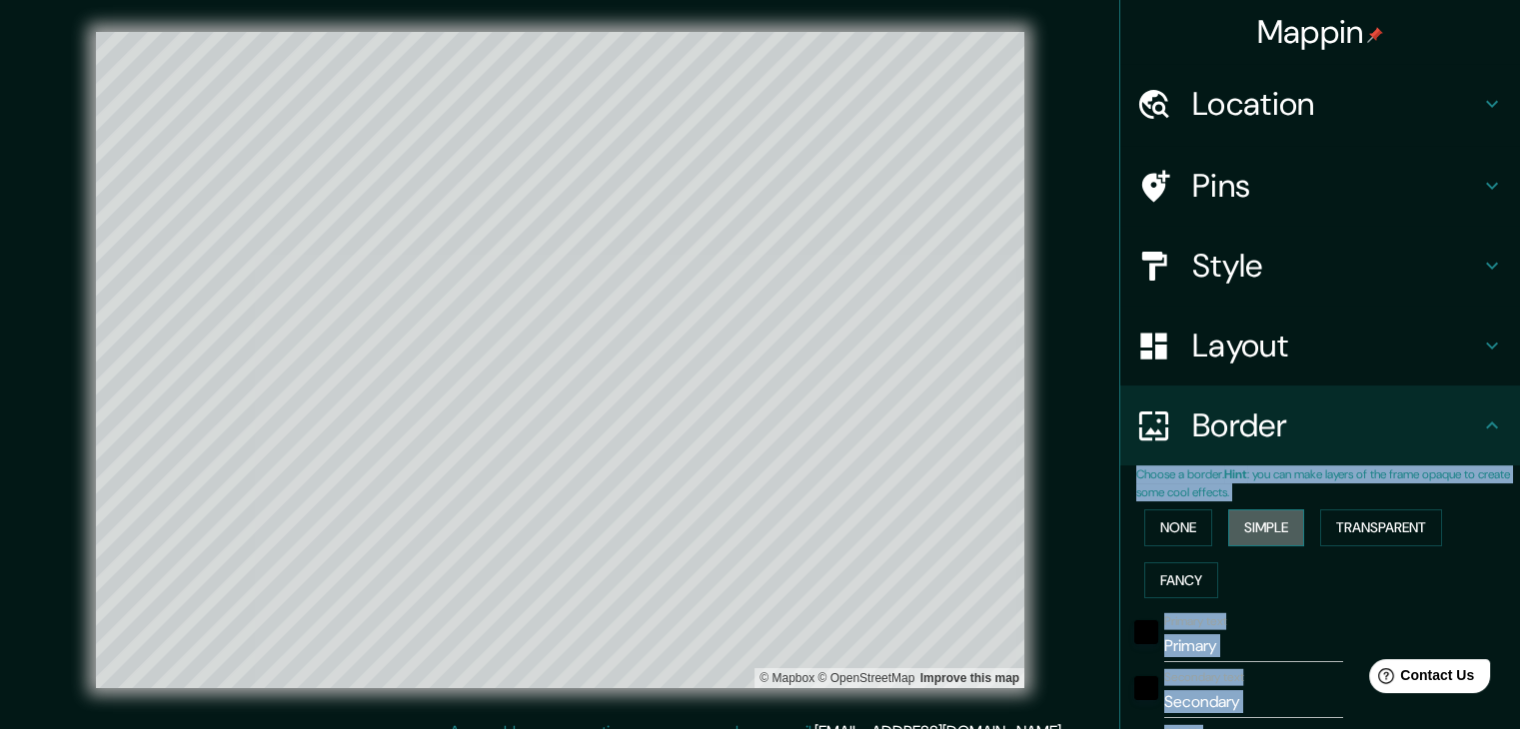
click at [750, 524] on button "Simple" at bounding box center [1266, 528] width 76 height 37
type input "372"
type input "74"
click at [750, 531] on button "None" at bounding box center [1178, 528] width 68 height 37
